Goal: Navigation & Orientation: Find specific page/section

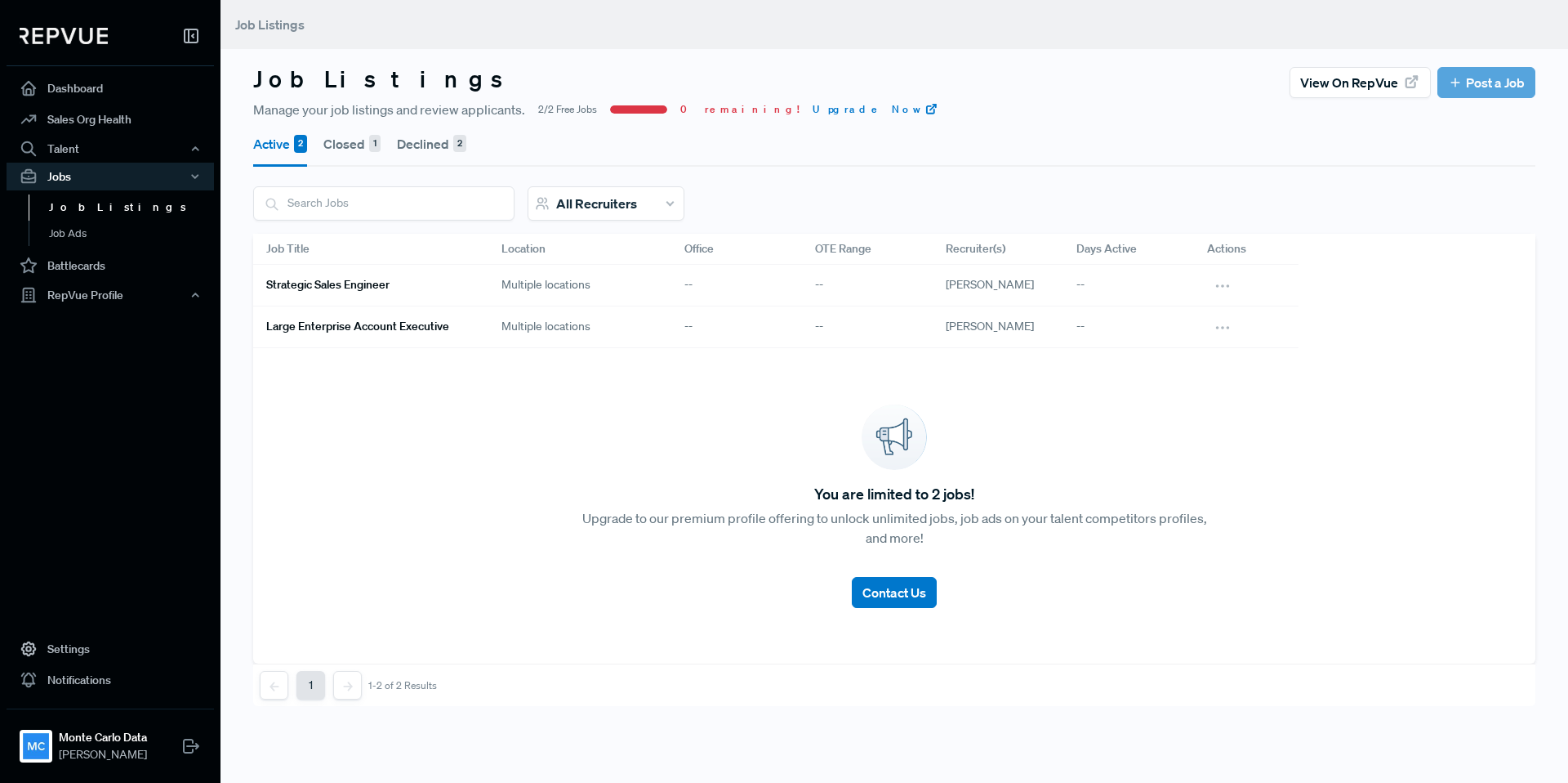
click at [351, 324] on h6 "Large Enterprise Account Executive" at bounding box center [357, 326] width 183 height 14
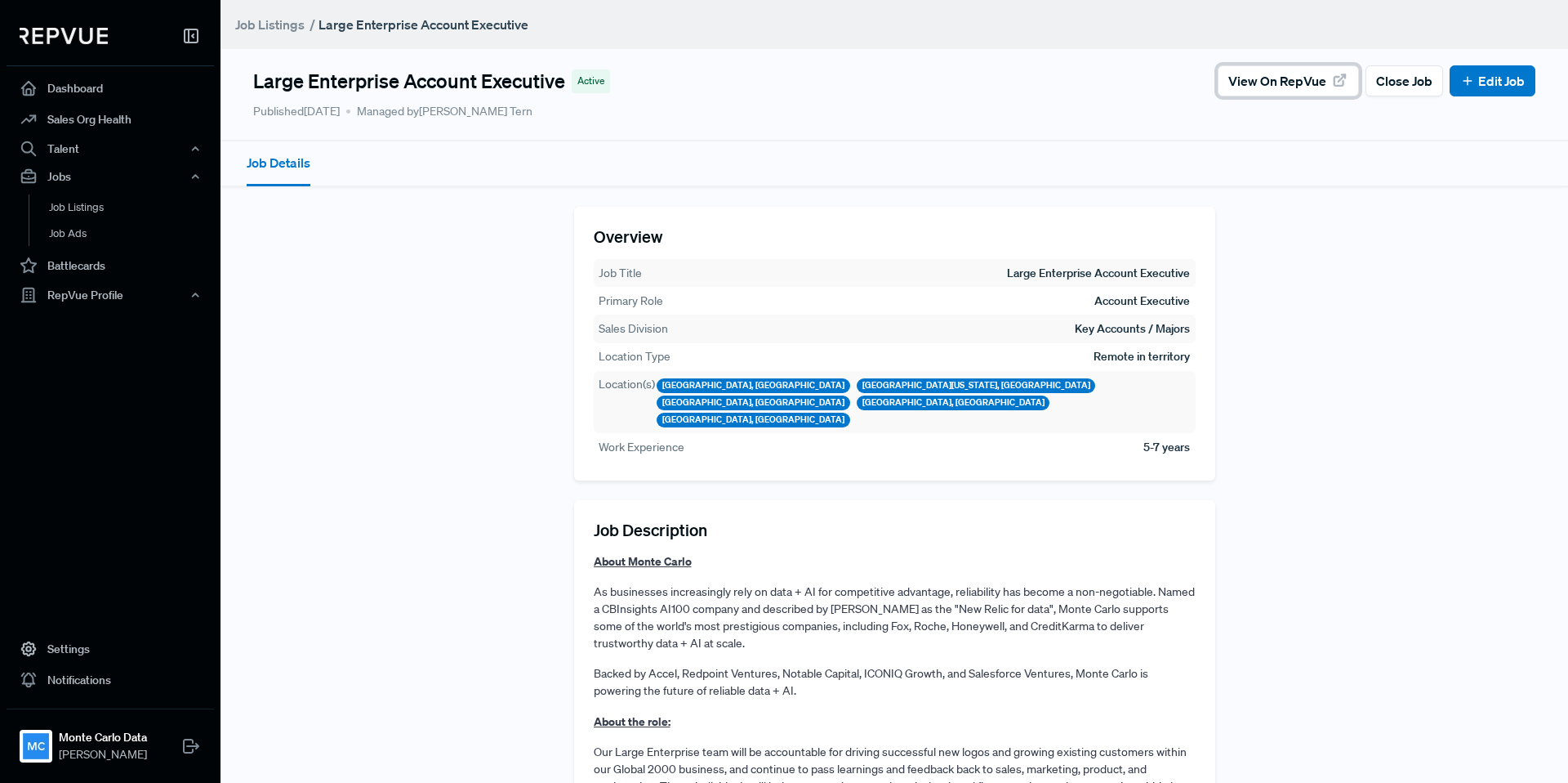
click at [1306, 83] on span "View on RepVue" at bounding box center [1277, 81] width 98 height 20
click at [60, 83] on link "Dashboard" at bounding box center [110, 88] width 207 height 31
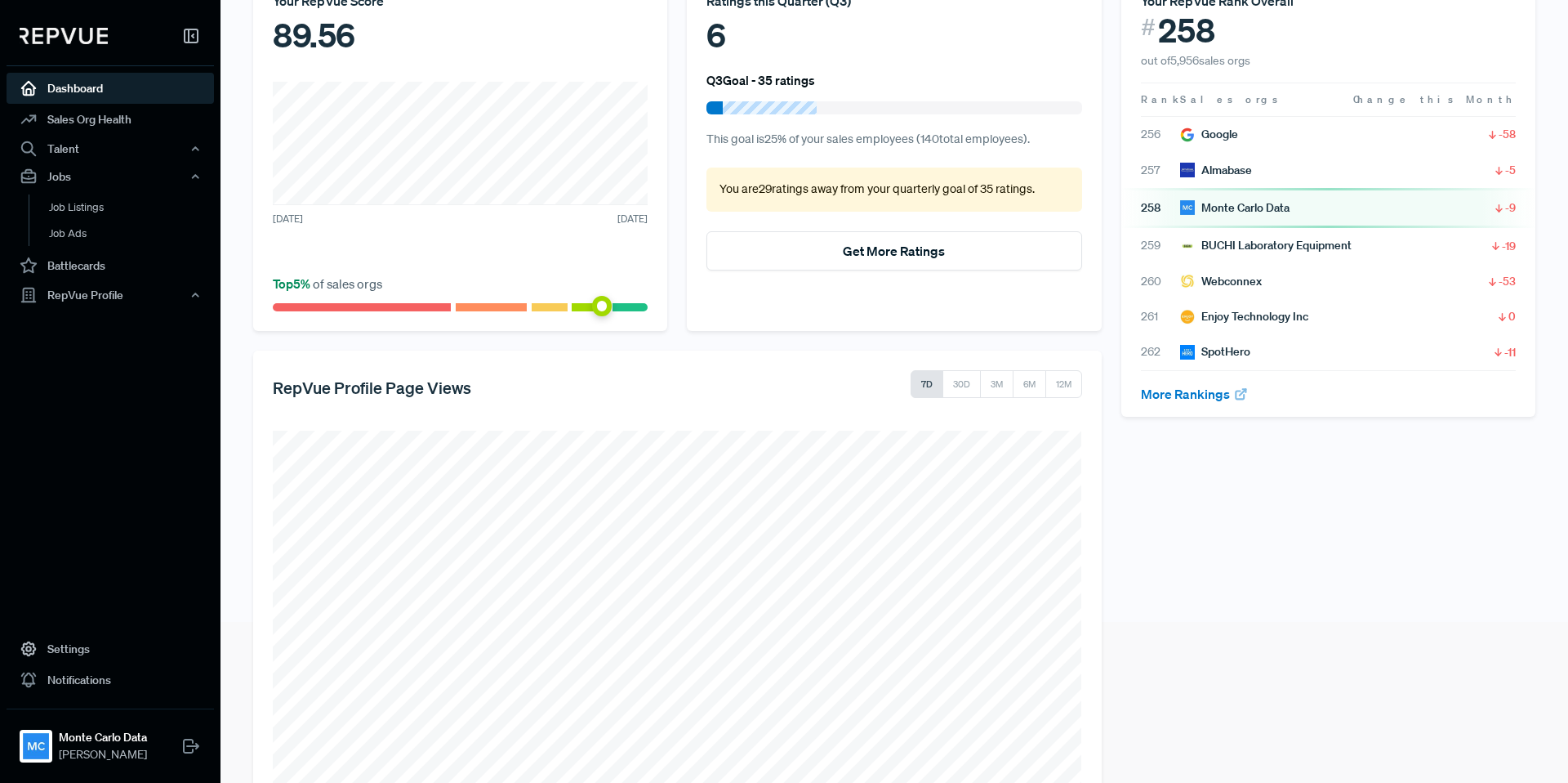
scroll to position [258, 0]
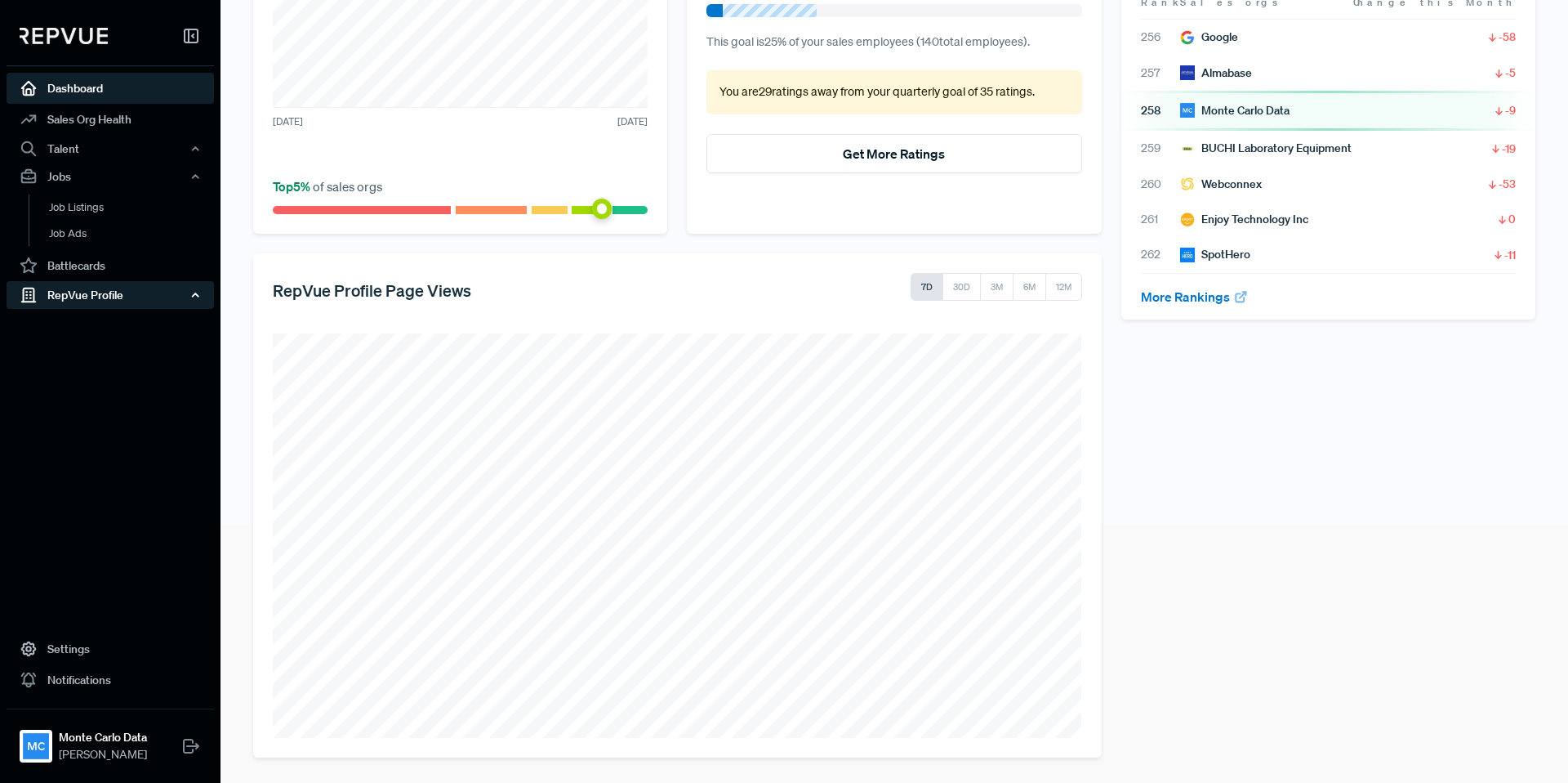
click at [88, 289] on div "RepVue Profile" at bounding box center [110, 295] width 207 height 28
click at [85, 320] on link "Profile Overview" at bounding box center [131, 334] width 207 height 41
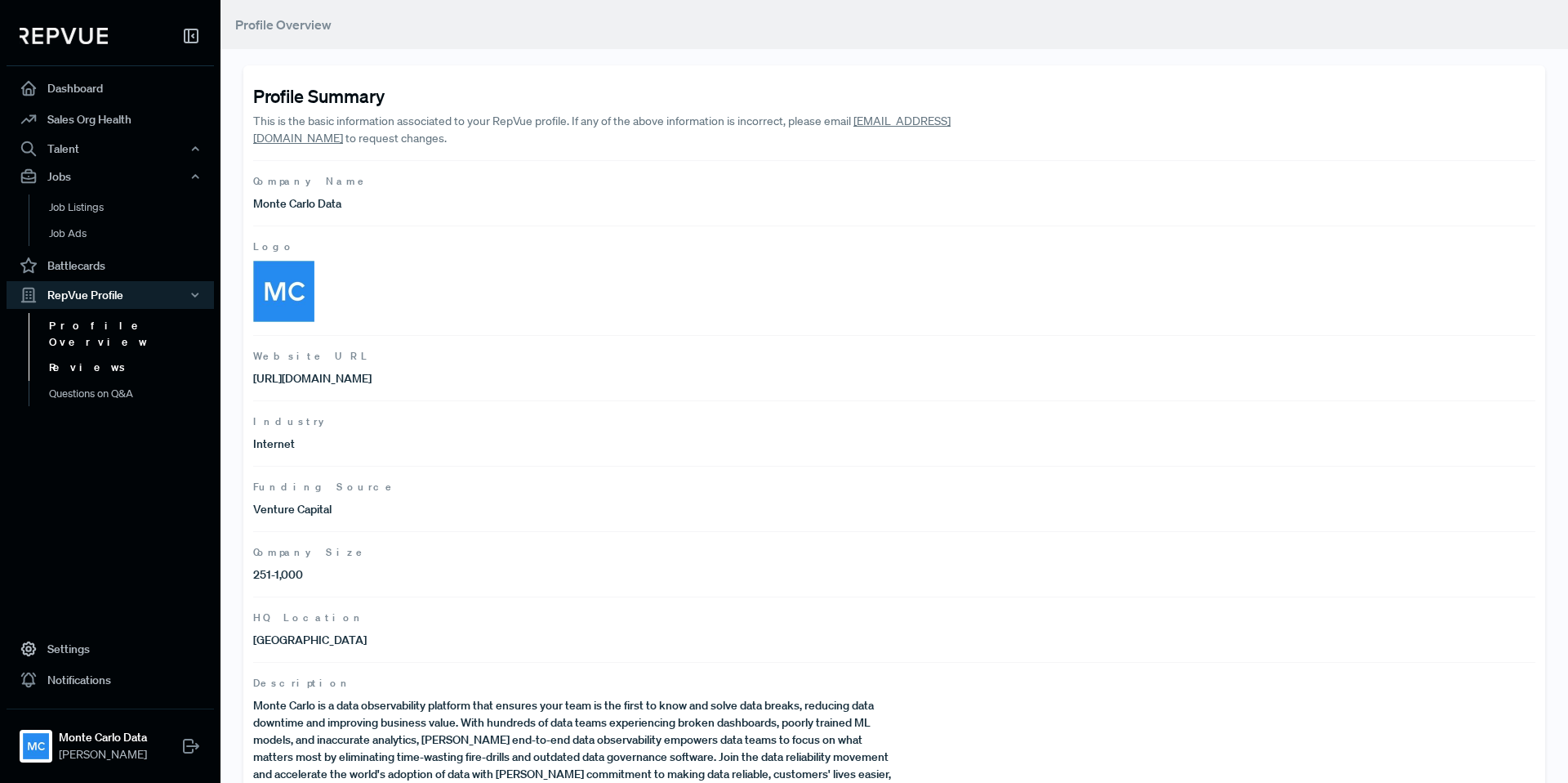
click at [85, 354] on link "Reviews" at bounding box center [131, 368] width 207 height 26
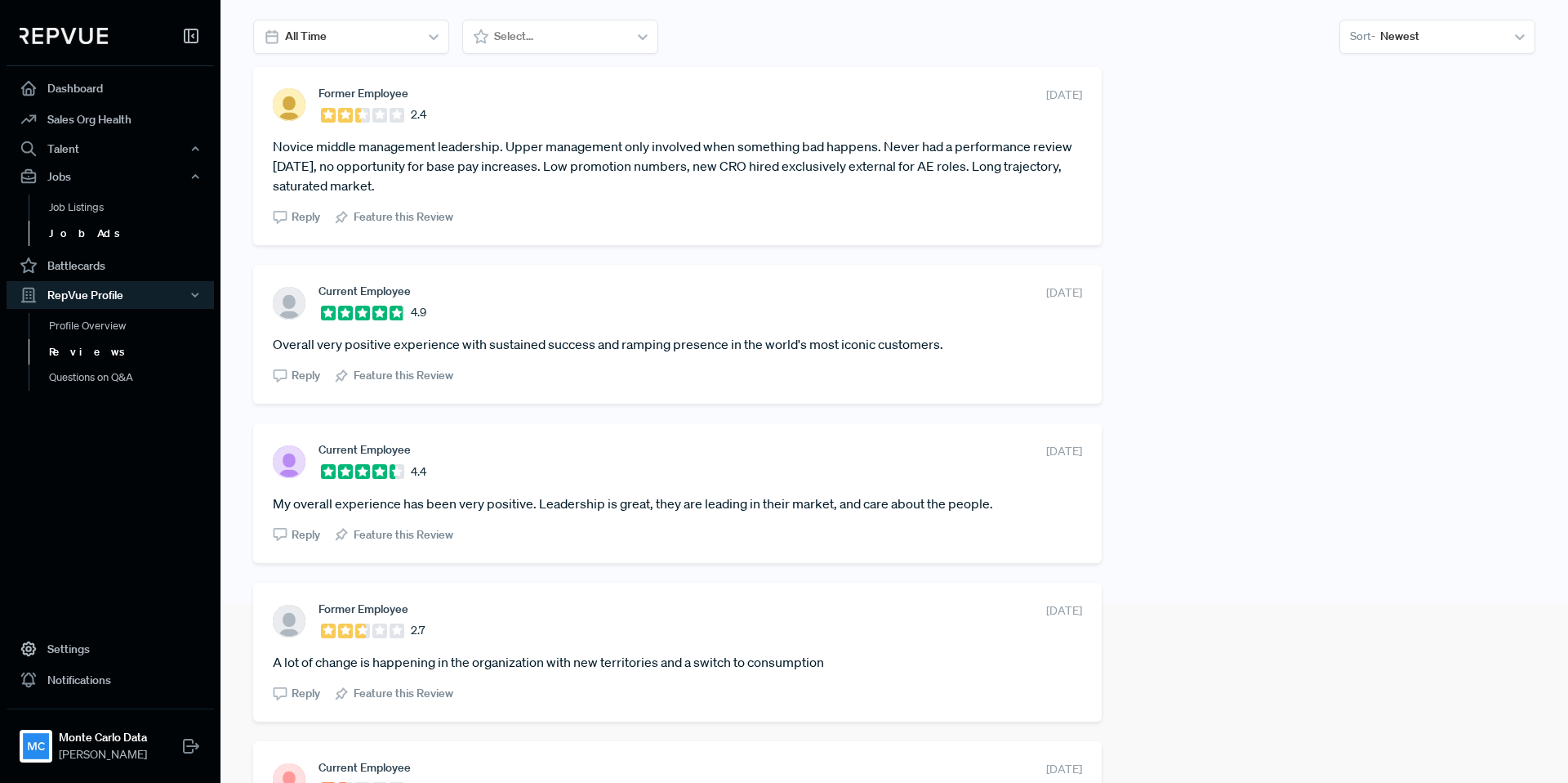
scroll to position [158, 0]
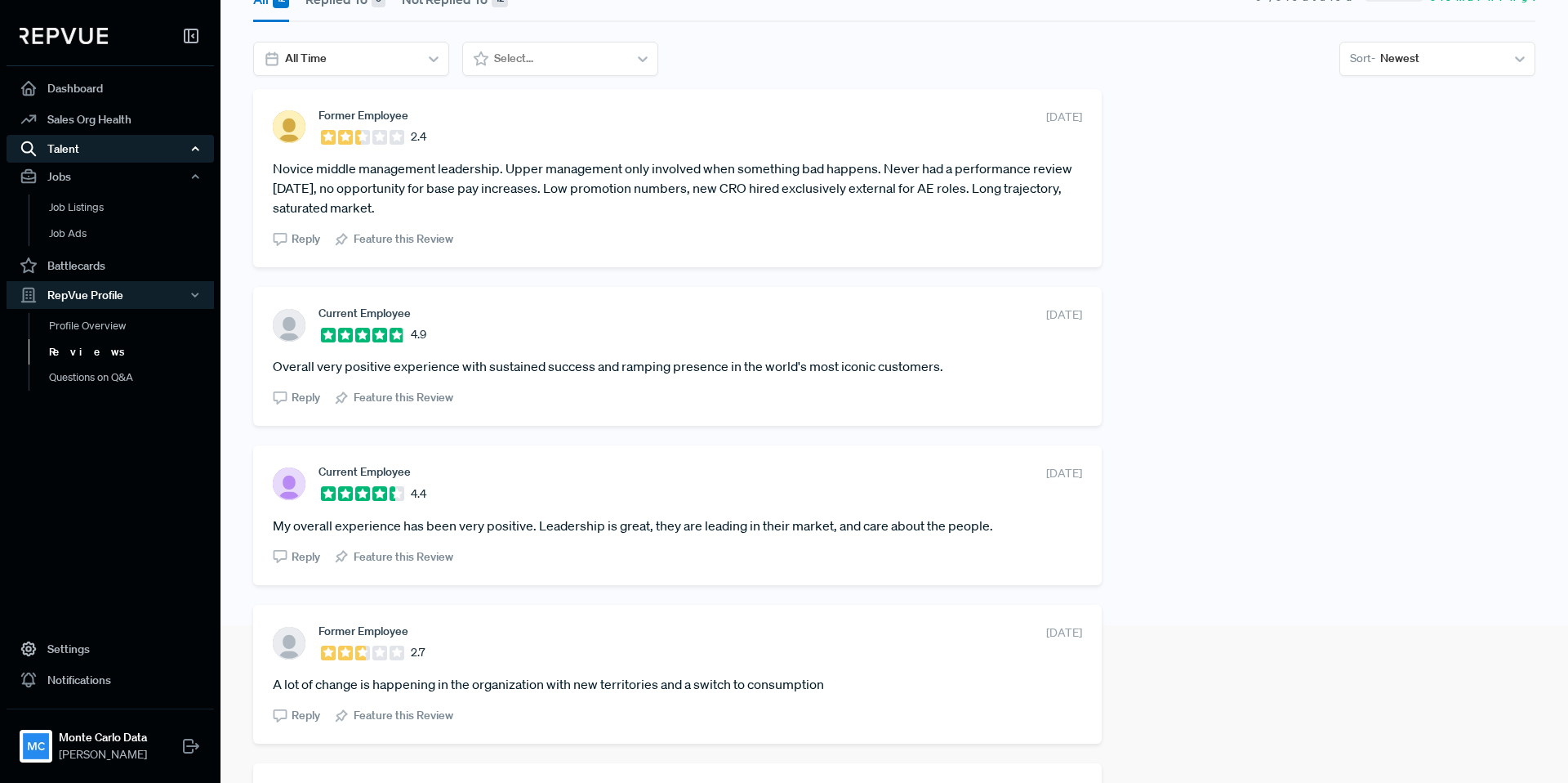
click at [65, 150] on div "Talent" at bounding box center [110, 149] width 207 height 28
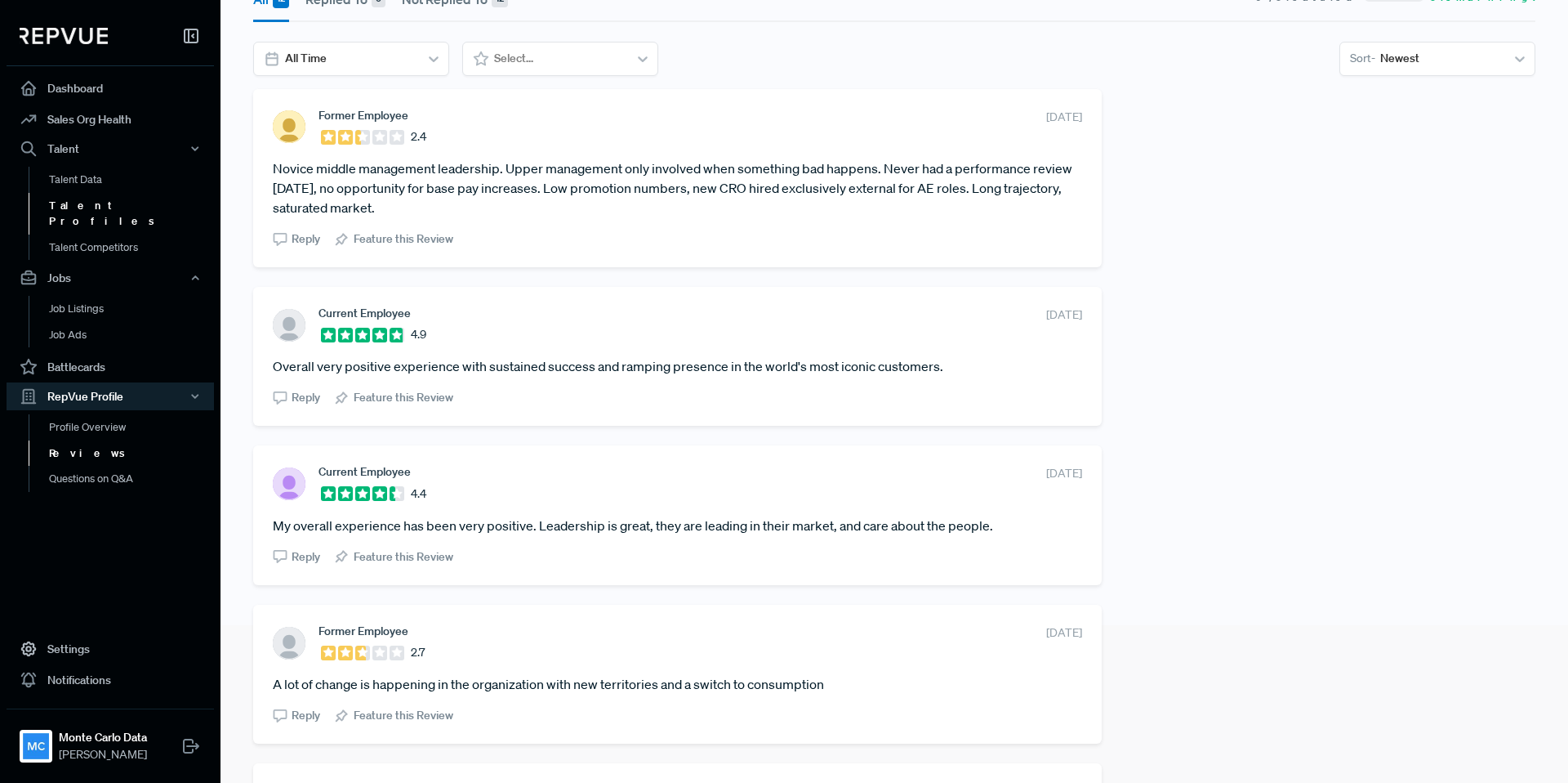
click at [66, 210] on link "Talent Profiles" at bounding box center [131, 214] width 207 height 41
